Goal: Task Accomplishment & Management: Manage account settings

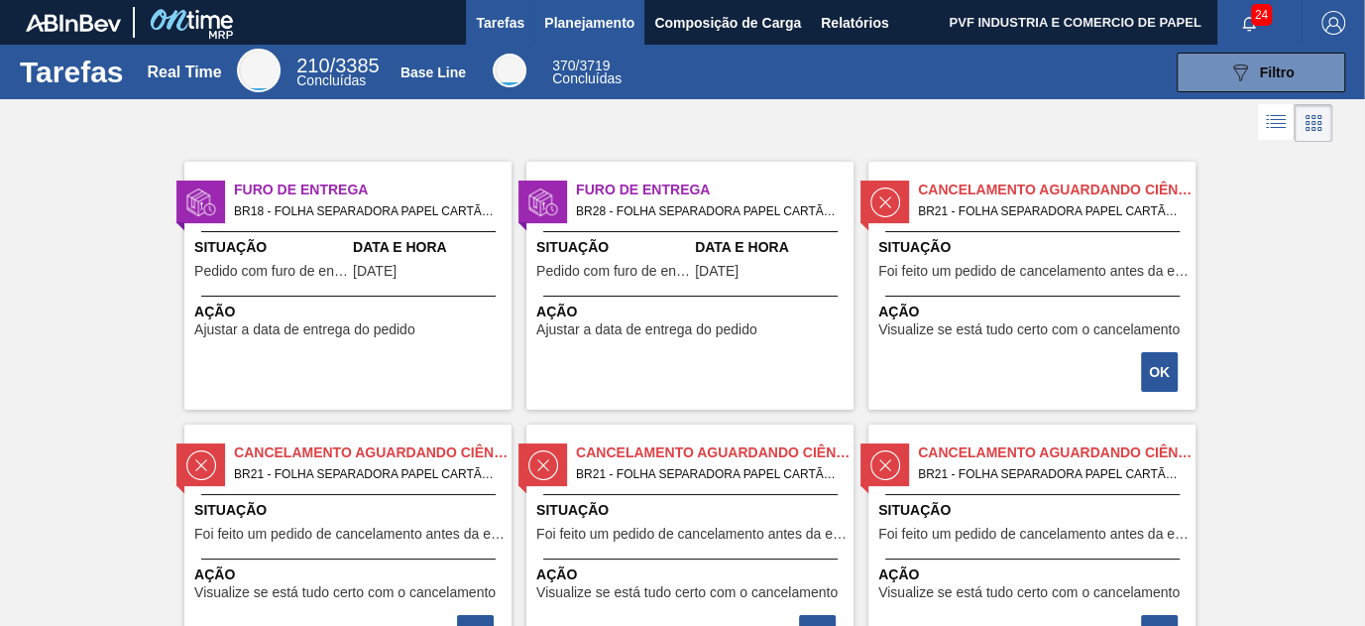
click at [591, 19] on span "Planejamento" at bounding box center [589, 23] width 90 height 24
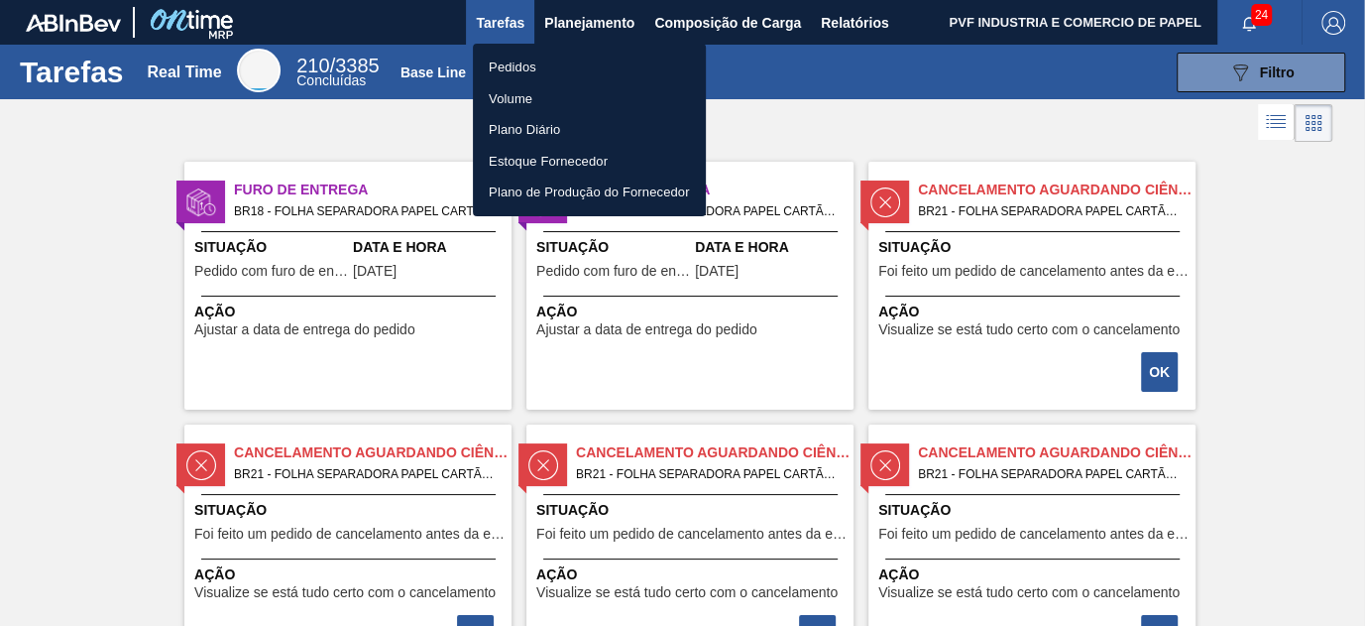
click at [525, 63] on li "Pedidos" at bounding box center [589, 68] width 233 height 32
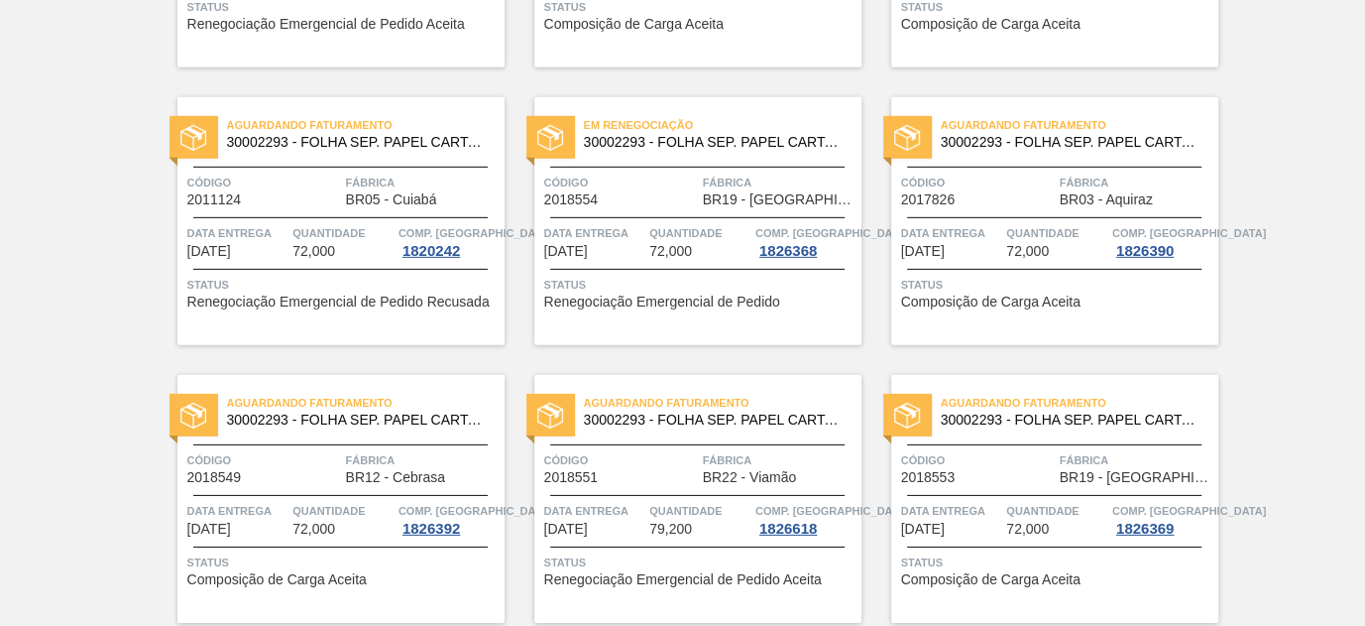
scroll to position [4312, 0]
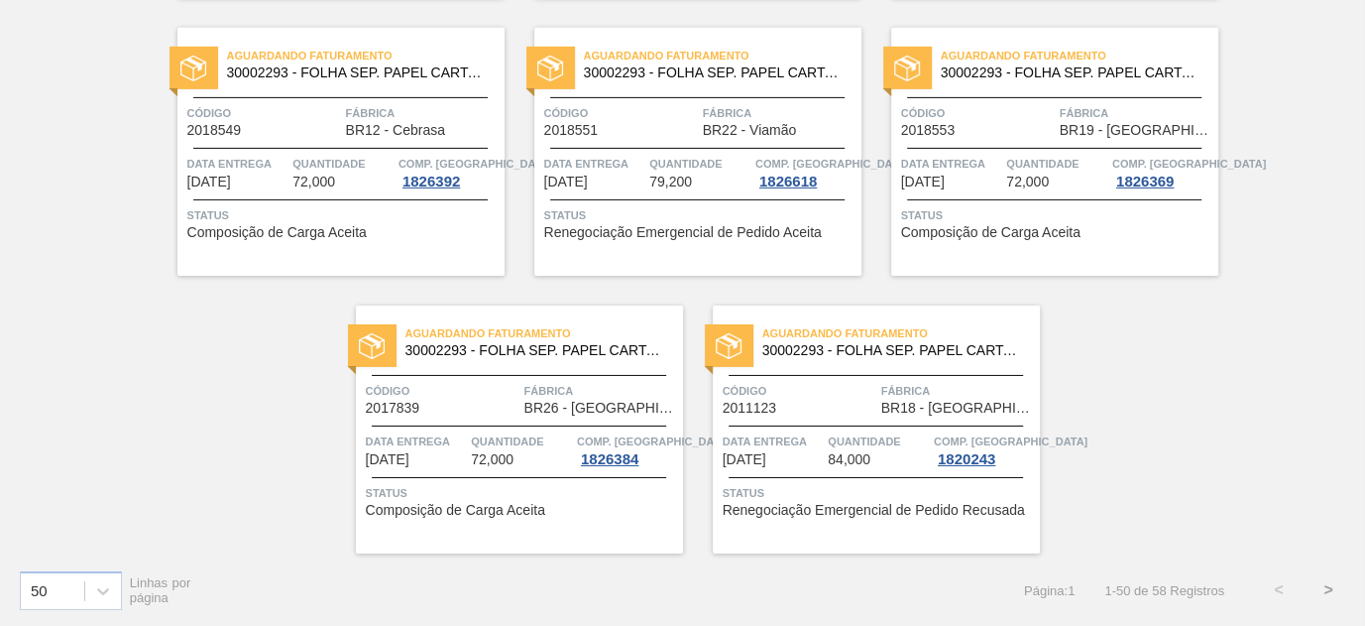
click at [1329, 589] on button ">" at bounding box center [1329, 590] width 50 height 50
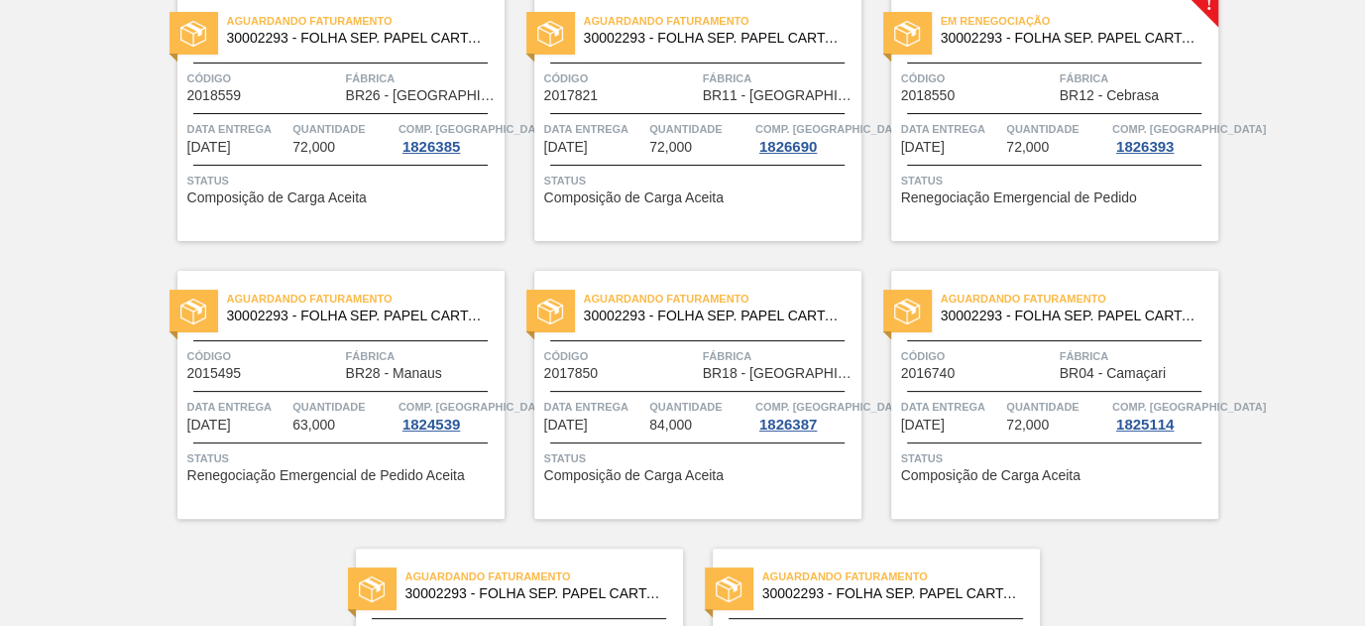
scroll to position [0, 0]
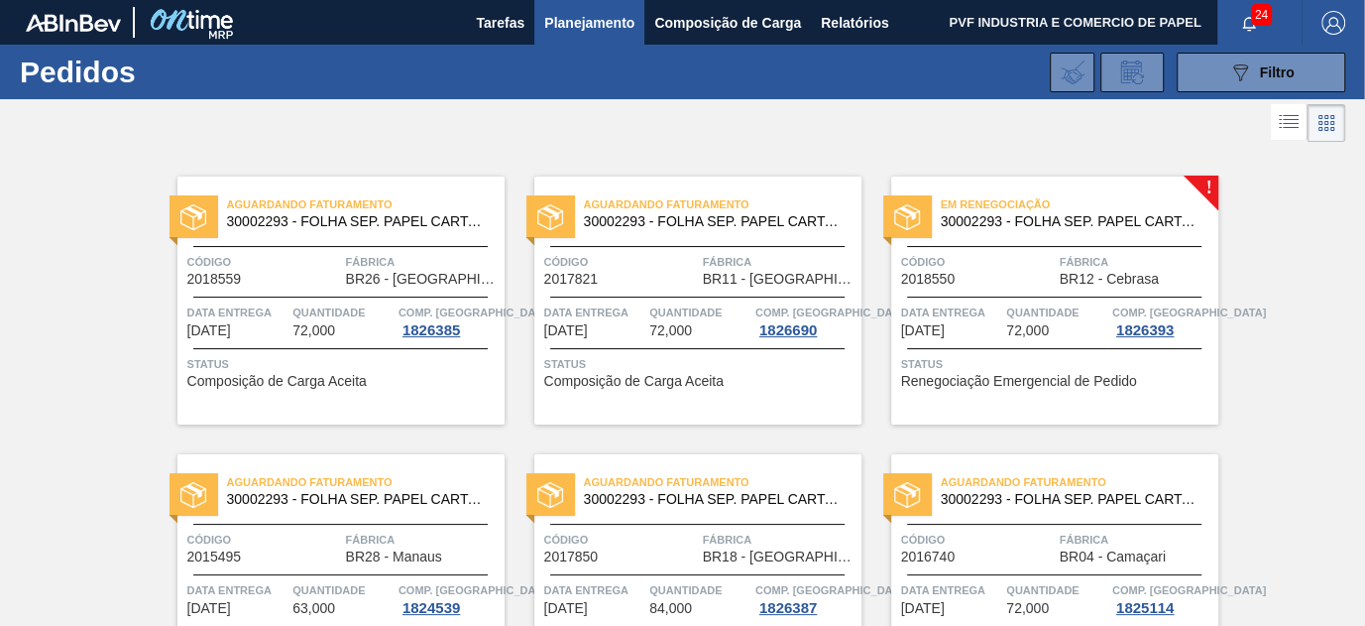
click at [1060, 269] on span "Fábrica" at bounding box center [1137, 262] width 154 height 20
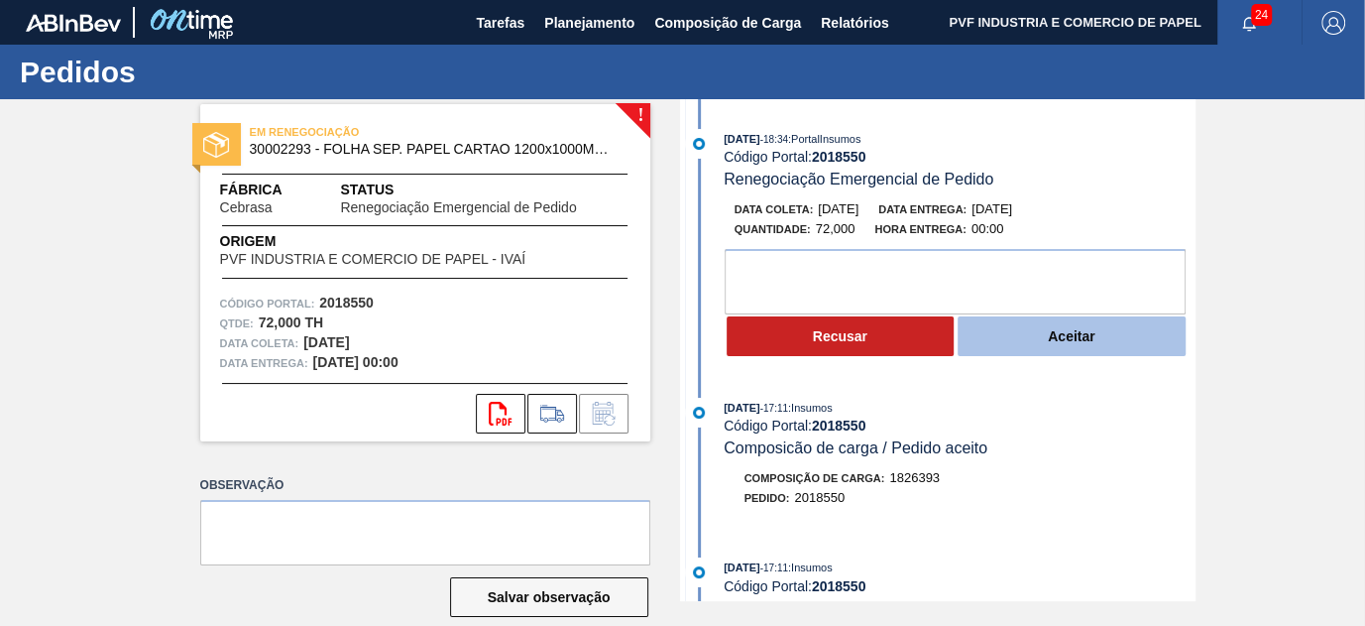
click at [1062, 341] on button "Aceitar" at bounding box center [1072, 336] width 228 height 40
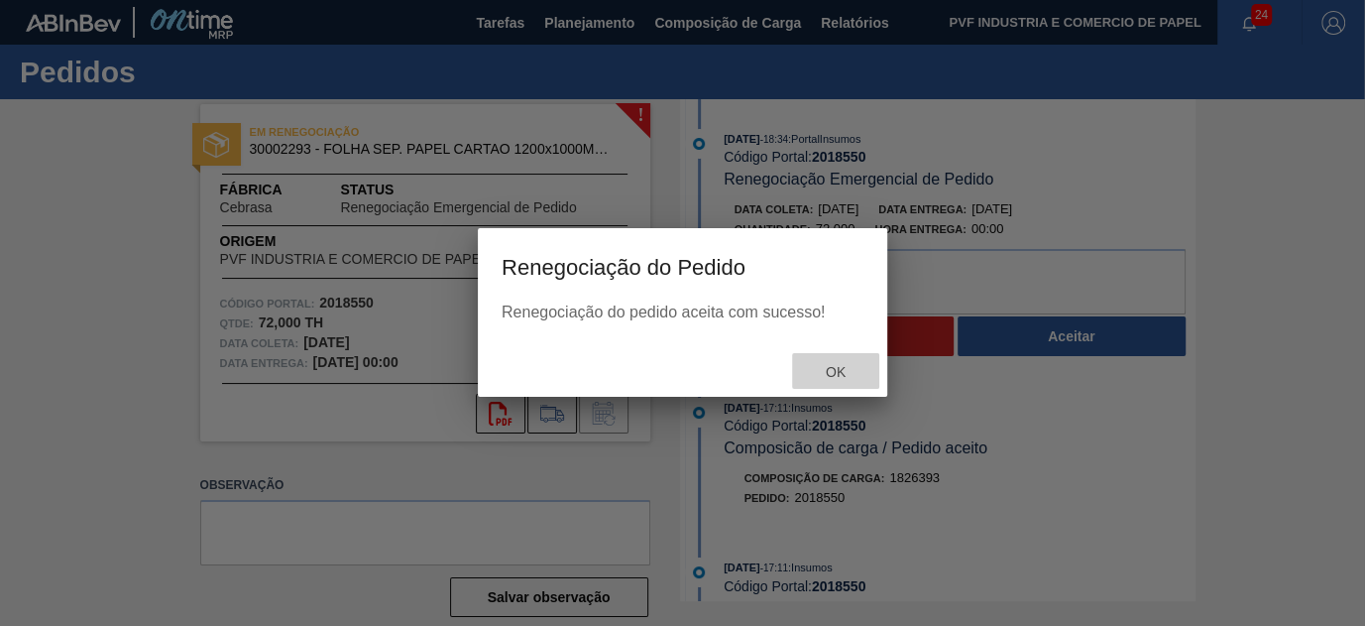
click at [848, 376] on span "Ok" at bounding box center [836, 372] width 52 height 16
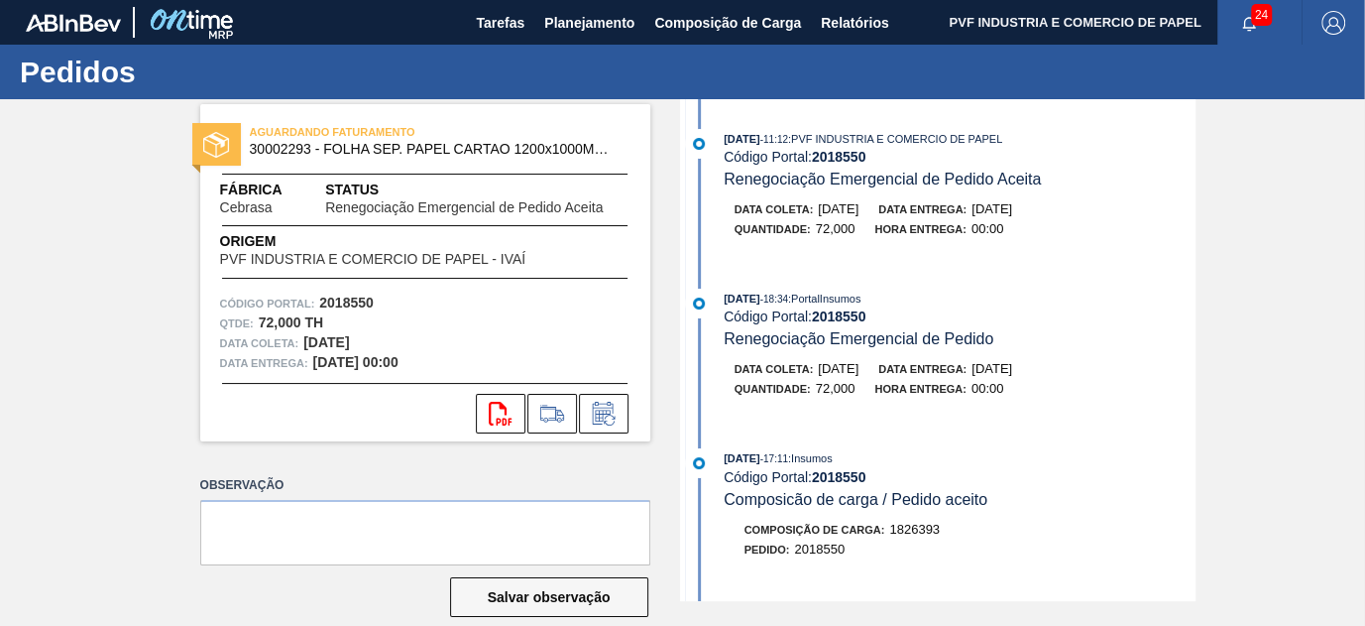
click at [612, 51] on div "Pedidos" at bounding box center [682, 72] width 1365 height 55
click at [595, 23] on span "Planejamento" at bounding box center [589, 23] width 90 height 24
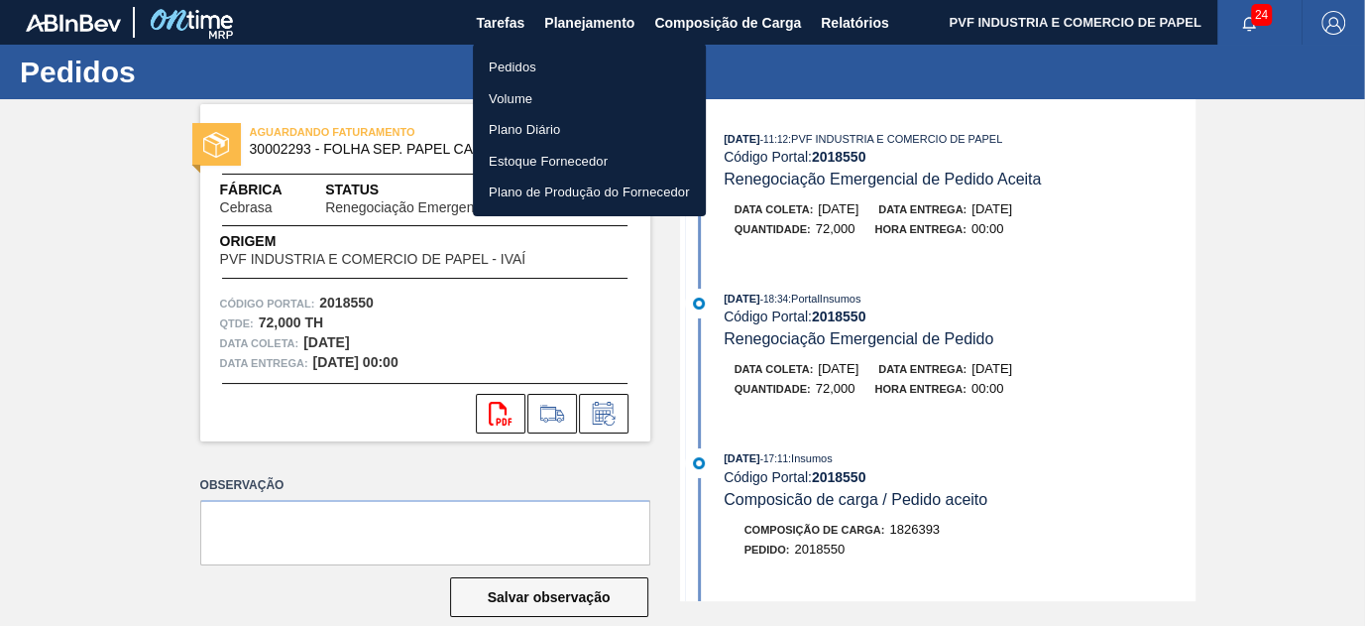
click at [505, 54] on li "Pedidos" at bounding box center [589, 68] width 233 height 32
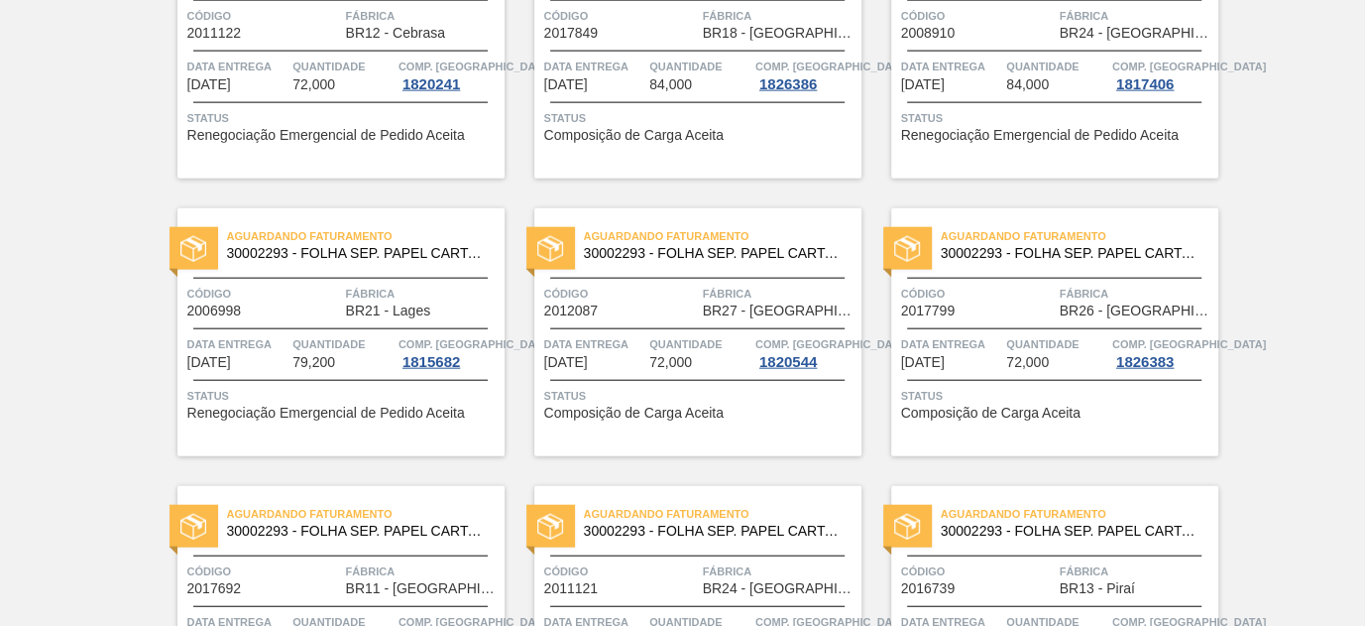
scroll to position [3243, 0]
